Goal: Task Accomplishment & Management: Manage account settings

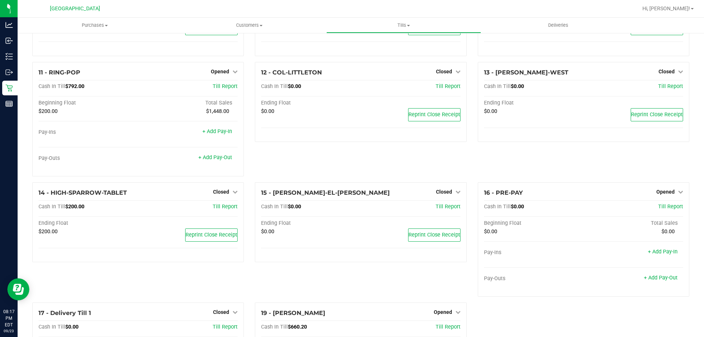
scroll to position [399, 0]
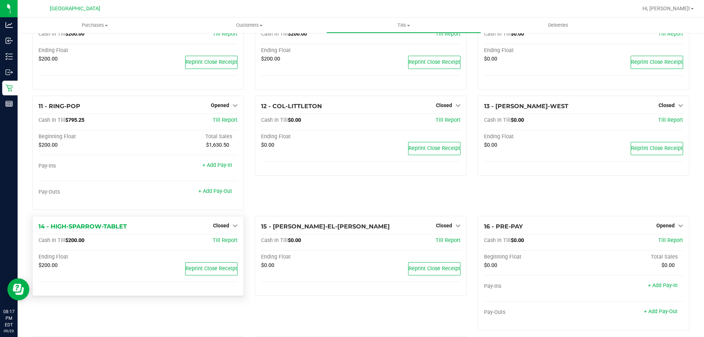
scroll to position [289, 0]
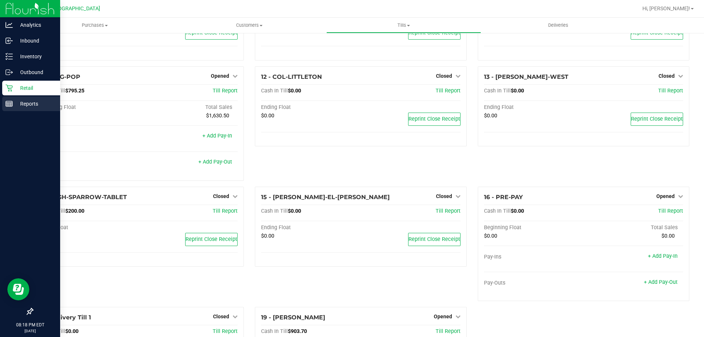
click at [23, 109] on div "Reports" at bounding box center [31, 103] width 58 height 15
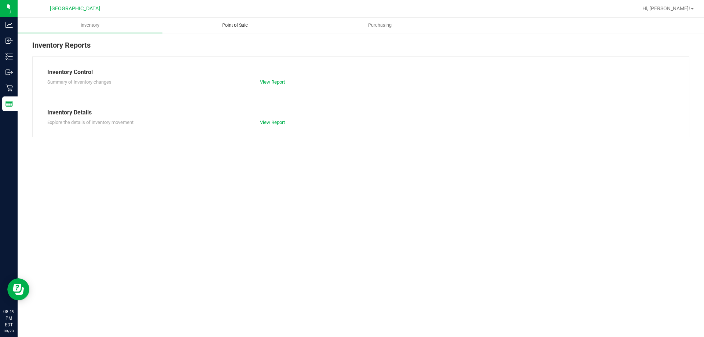
click at [224, 27] on span "Point of Sale" at bounding box center [234, 25] width 45 height 7
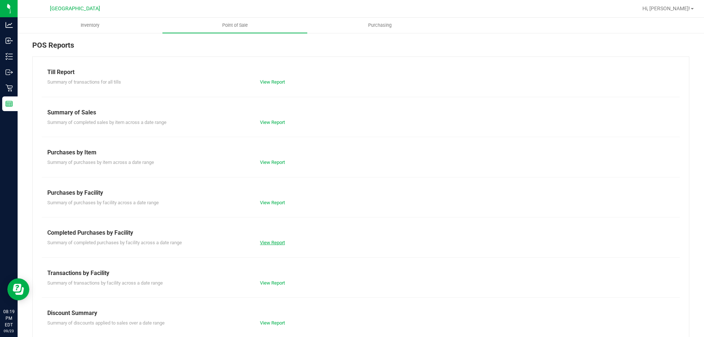
click at [269, 244] on link "View Report" at bounding box center [272, 242] width 25 height 5
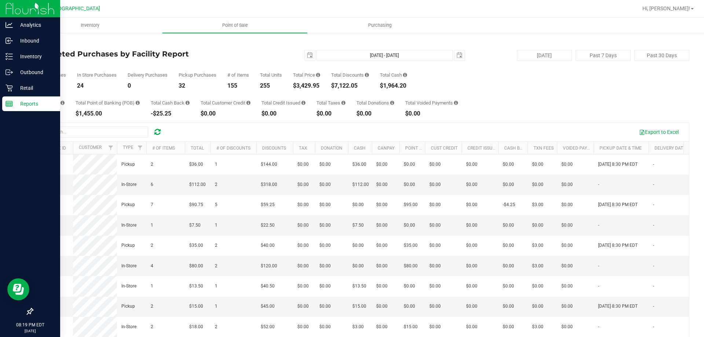
click at [15, 7] on img at bounding box center [29, 8] width 49 height 17
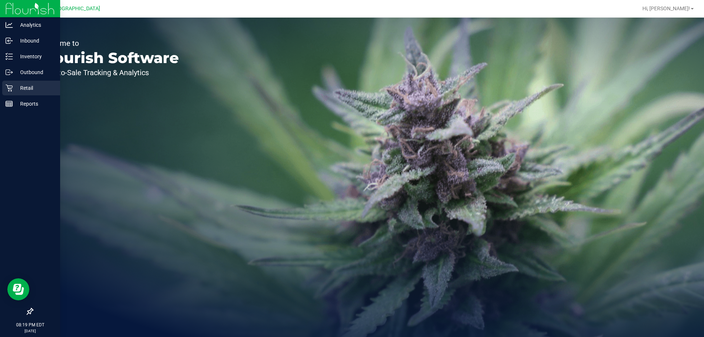
click at [11, 92] on div "Retail" at bounding box center [31, 88] width 58 height 15
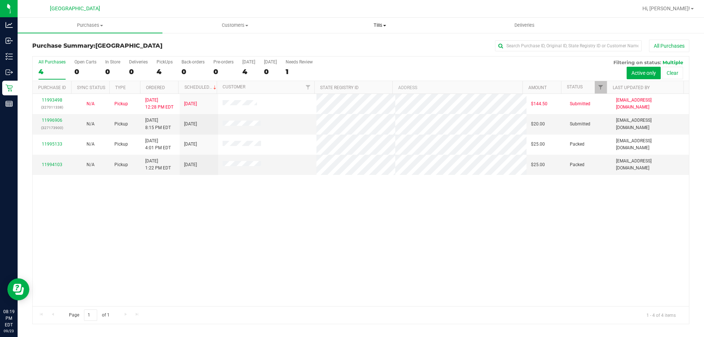
click at [379, 24] on span "Tills" at bounding box center [380, 25] width 144 height 7
click at [364, 41] on li "Manage tills" at bounding box center [379, 44] width 145 height 9
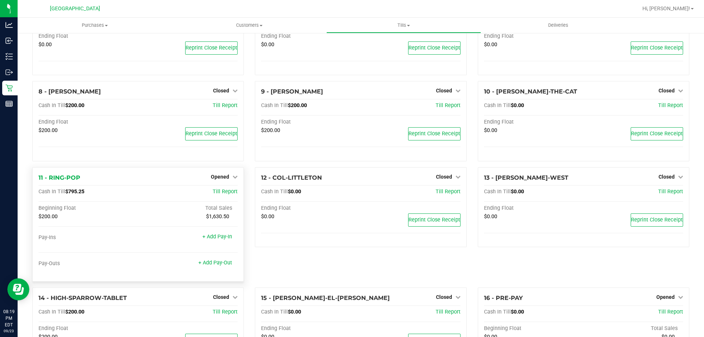
scroll to position [257, 0]
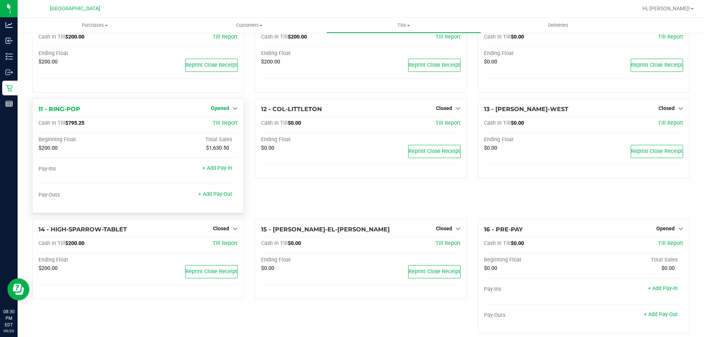
click at [219, 109] on span "Opened" at bounding box center [220, 108] width 18 height 6
click at [221, 126] on link "Close Till" at bounding box center [221, 123] width 20 height 6
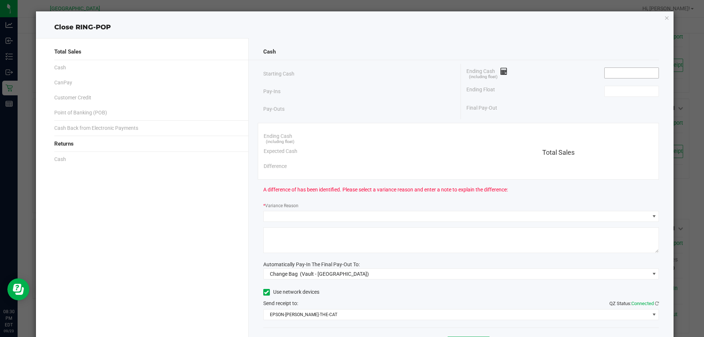
click at [614, 75] on input at bounding box center [632, 73] width 54 height 10
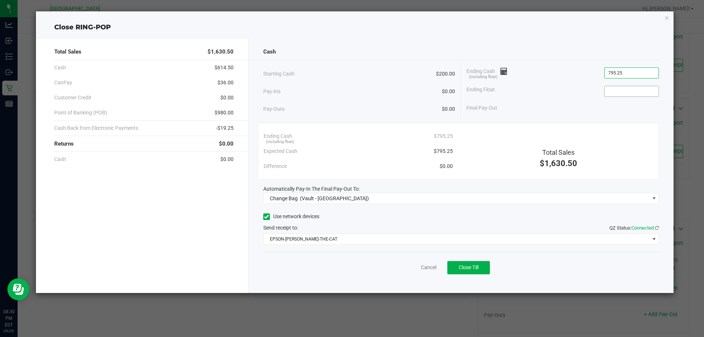
type input "$795.25"
click at [637, 92] on input at bounding box center [632, 91] width 54 height 10
type input "$200.00"
drag, startPoint x: 322, startPoint y: 206, endPoint x: 326, endPoint y: 198, distance: 9.3
click at [322, 205] on div "Cash Starting Cash $200.00 Pay-Ins $0.00 Pay-Outs $0.00 Ending Cash (including …" at bounding box center [461, 165] width 425 height 255
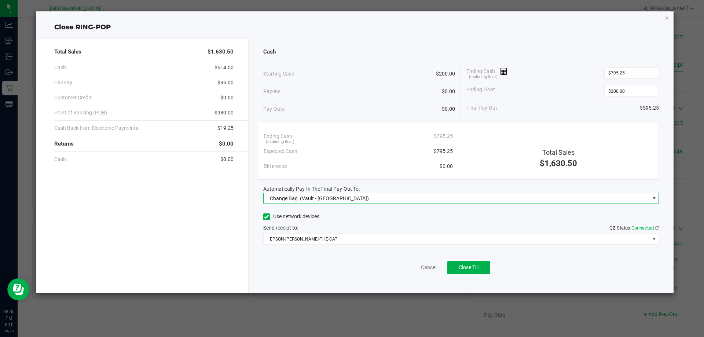
click at [326, 198] on span "(Vault - Orange Park WC)" at bounding box center [334, 198] width 69 height 6
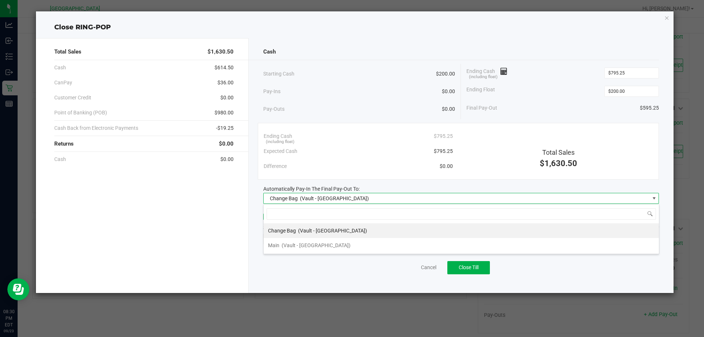
scroll to position [11, 396]
click at [311, 244] on span "(Vault - Orange Park WC)" at bounding box center [316, 245] width 69 height 6
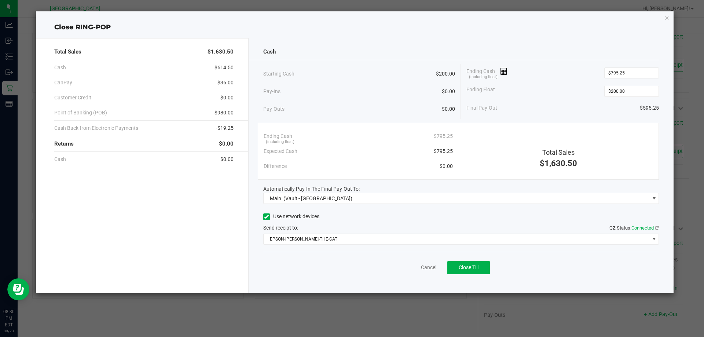
click at [308, 264] on div "Cancel Close Till" at bounding box center [461, 266] width 396 height 28
click at [473, 268] on span "Close Till" at bounding box center [469, 267] width 20 height 6
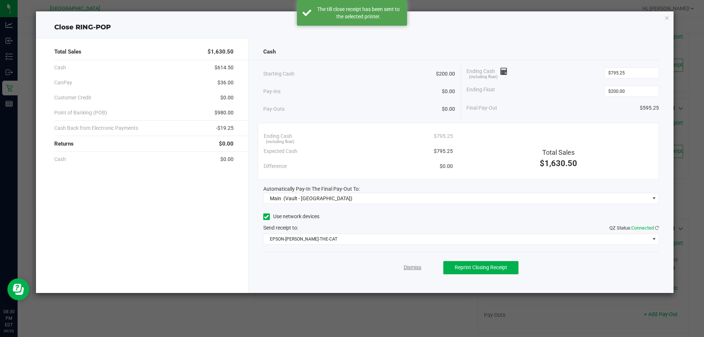
click at [409, 265] on link "Dismiss" at bounding box center [413, 268] width 18 height 8
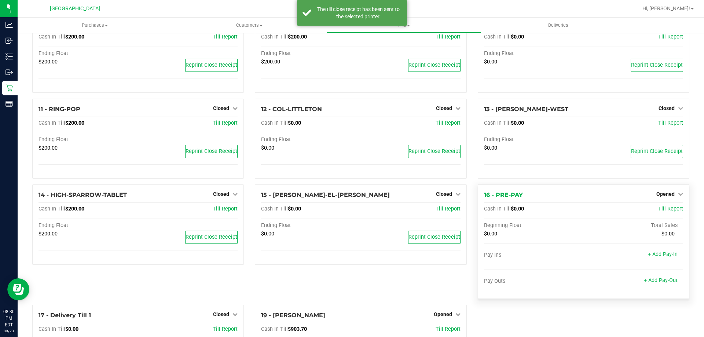
click at [660, 198] on div "Opened" at bounding box center [669, 194] width 27 height 9
click at [664, 196] on span "Opened" at bounding box center [665, 194] width 18 height 6
click at [661, 210] on link "Close Till" at bounding box center [666, 209] width 20 height 6
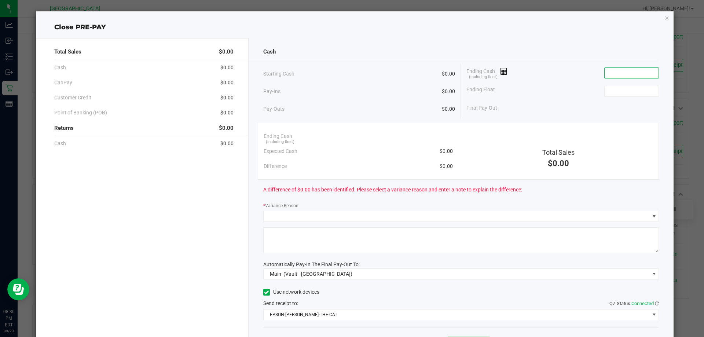
click at [636, 70] on input at bounding box center [632, 73] width 54 height 10
type input "2"
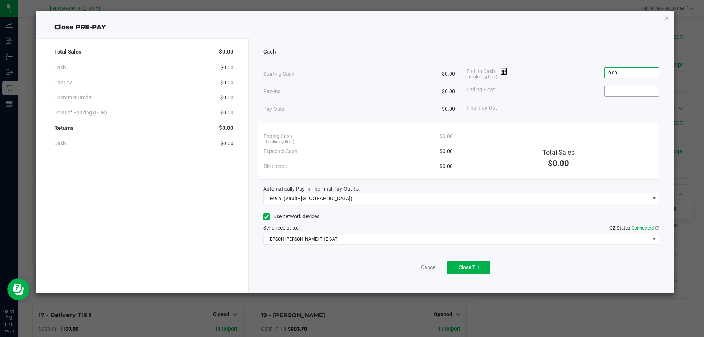
type input "$0.00"
click at [621, 88] on input "0" at bounding box center [632, 91] width 54 height 10
type input "$0.00"
click at [590, 118] on div "Starting Cash $0.00 Pay-Ins $0.00 Pay-Outs $0.00 Ending Cash (including float) …" at bounding box center [461, 91] width 396 height 55
click at [477, 267] on span "Close Till" at bounding box center [469, 267] width 20 height 6
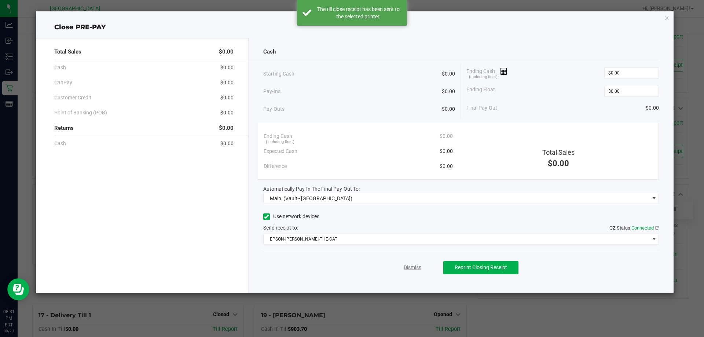
click at [408, 269] on link "Dismiss" at bounding box center [413, 268] width 18 height 8
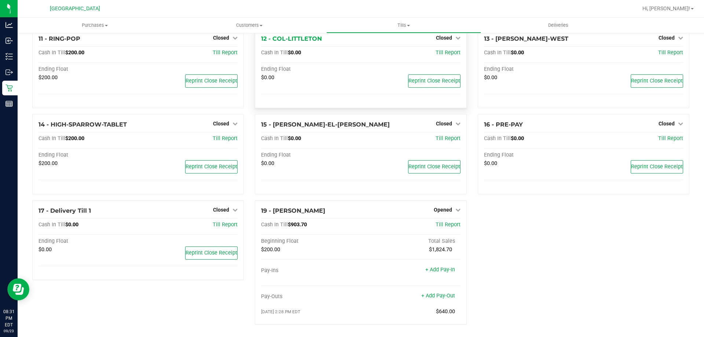
scroll to position [330, 0]
click at [586, 247] on div "1 - Vault - Orange Park WC Count Vault Cash In Vault: $3,235.25 Main: $1,235.25…" at bounding box center [361, 21] width 668 height 618
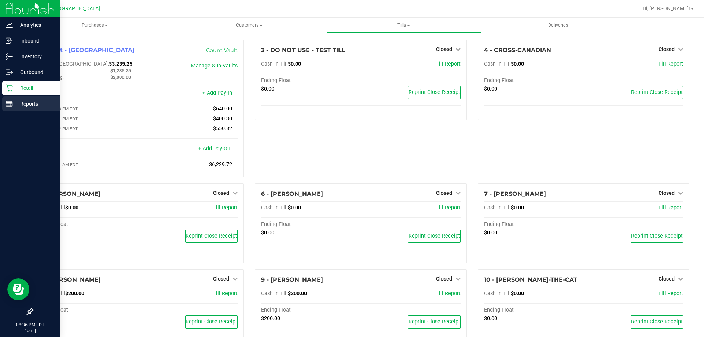
click at [15, 104] on p "Reports" at bounding box center [35, 103] width 44 height 9
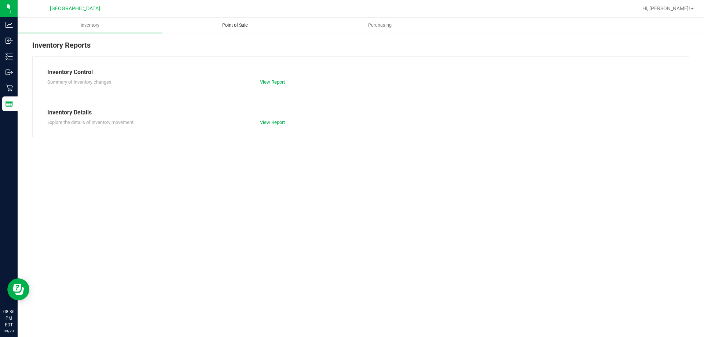
click at [234, 21] on uib-tab-heading "Point of Sale" at bounding box center [235, 25] width 144 height 15
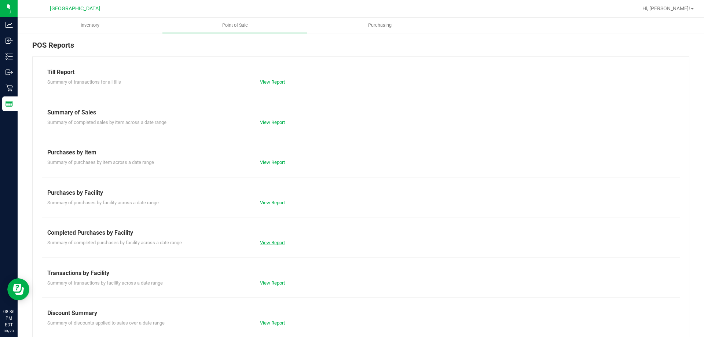
click at [264, 243] on link "View Report" at bounding box center [272, 242] width 25 height 5
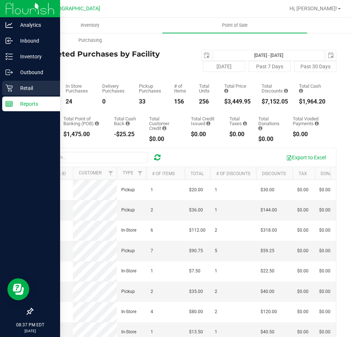
click at [18, 92] on div "Retail" at bounding box center [31, 88] width 58 height 15
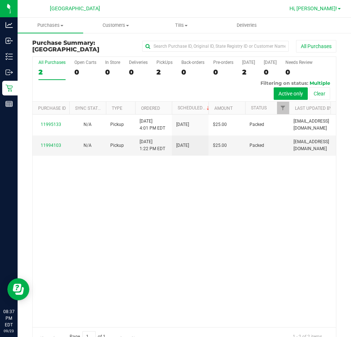
click at [326, 8] on span "Hi, [PERSON_NAME]!" at bounding box center [314, 8] width 48 height 6
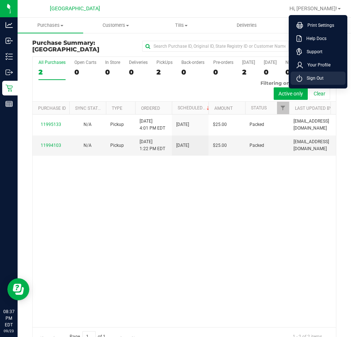
click at [309, 76] on span "Sign Out" at bounding box center [312, 77] width 21 height 7
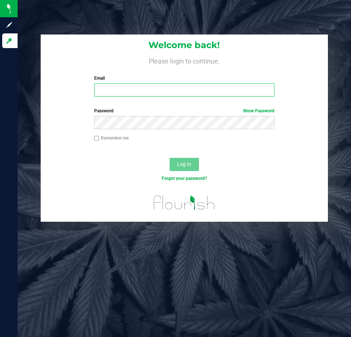
click at [147, 89] on input "Email" at bounding box center [184, 89] width 180 height 13
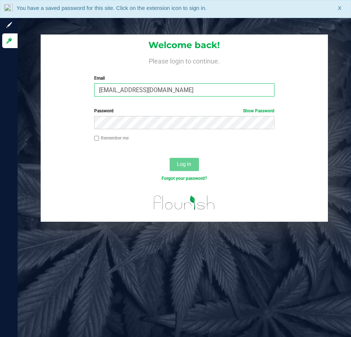
type input "[EMAIL_ADDRESS][DOMAIN_NAME]"
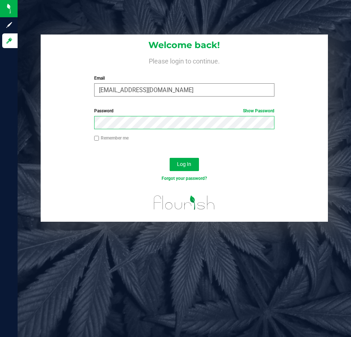
click at [170, 158] on button "Log In" at bounding box center [184, 164] width 29 height 13
